Goal: Task Accomplishment & Management: Complete application form

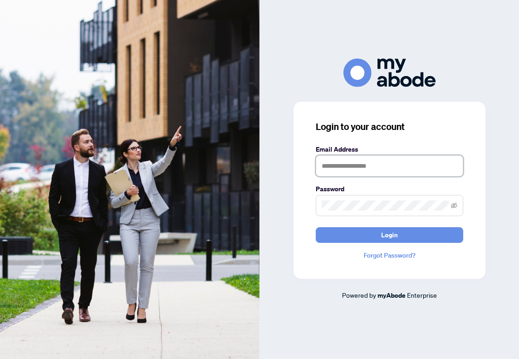
type input "**********"
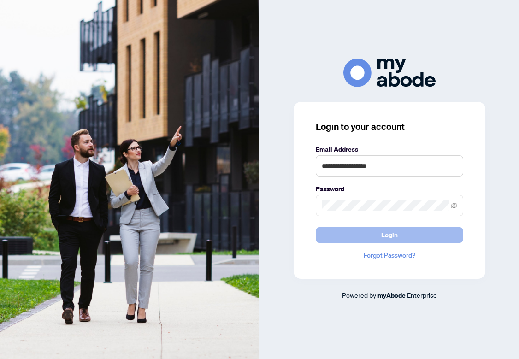
click at [344, 234] on button "Login" at bounding box center [390, 235] width 148 height 16
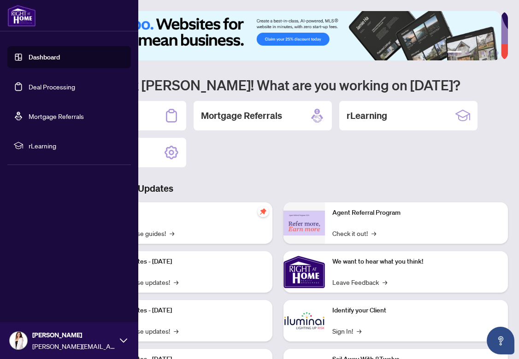
click at [29, 91] on link "Deal Processing" at bounding box center [52, 87] width 47 height 8
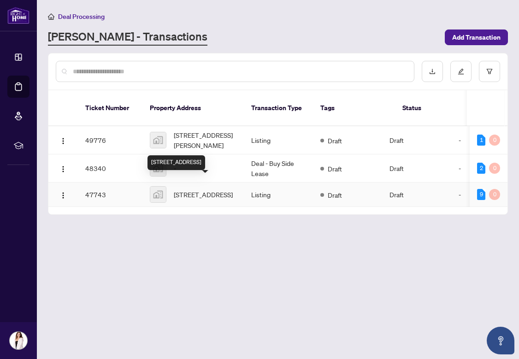
click at [200, 189] on span "[STREET_ADDRESS]" at bounding box center [203, 194] width 59 height 10
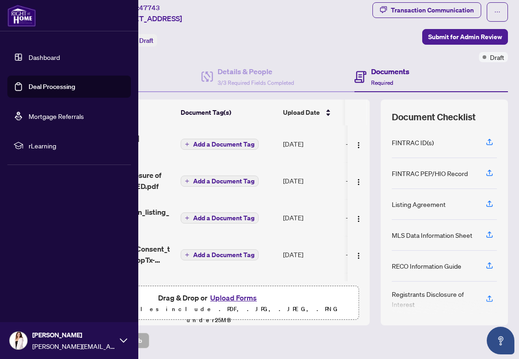
click at [34, 86] on link "Deal Processing" at bounding box center [52, 87] width 47 height 8
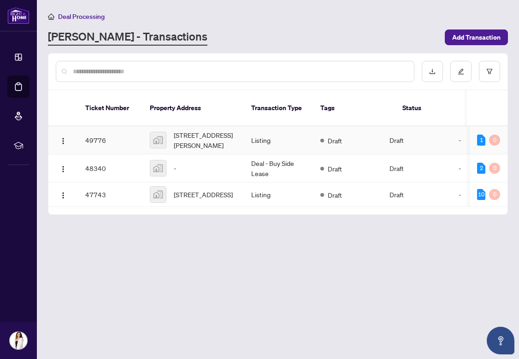
click at [171, 130] on div "2 Fountainbridge Drive, Bolton, ON, Canada" at bounding box center [193, 140] width 87 height 20
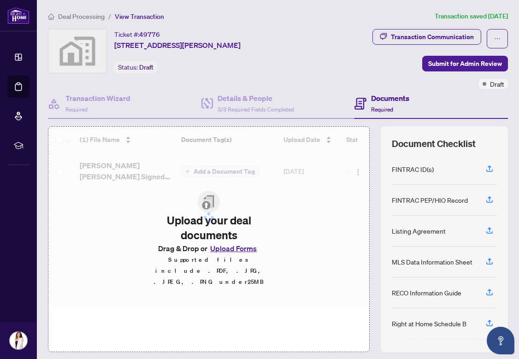
scroll to position [1, 0]
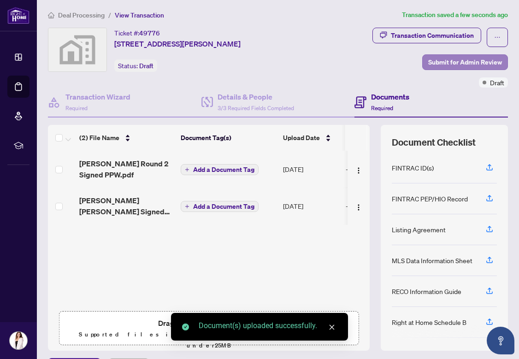
click at [433, 63] on span "Submit for Admin Review" at bounding box center [465, 62] width 74 height 15
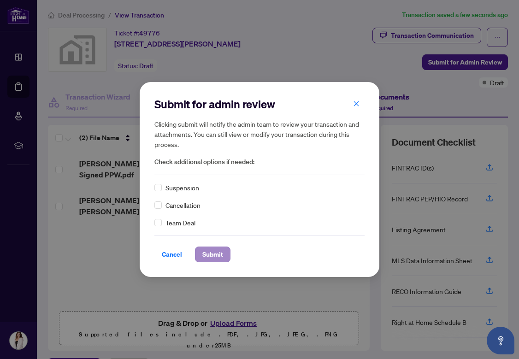
scroll to position [0, 0]
click at [208, 251] on span "Submit" at bounding box center [212, 254] width 21 height 15
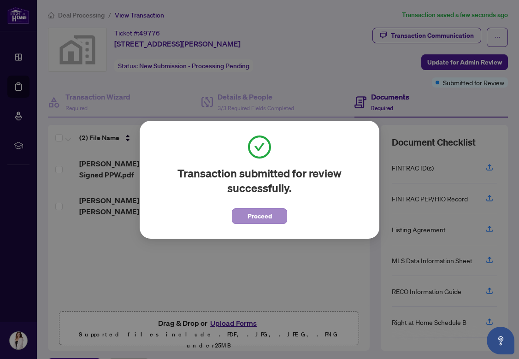
click at [253, 218] on span "Proceed" at bounding box center [260, 216] width 24 height 15
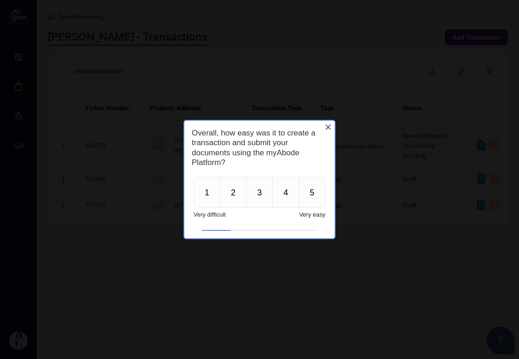
click at [330, 128] on icon "Close button" at bounding box center [328, 127] width 7 height 7
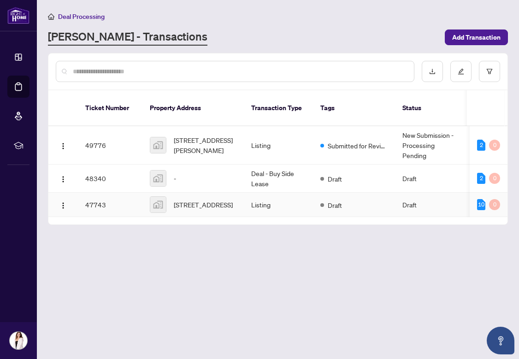
click at [242, 193] on td "36 Avalon Rd, Sudbury, Greater Sudbury, ON, Canada" at bounding box center [192, 205] width 101 height 24
